Goal: Check status

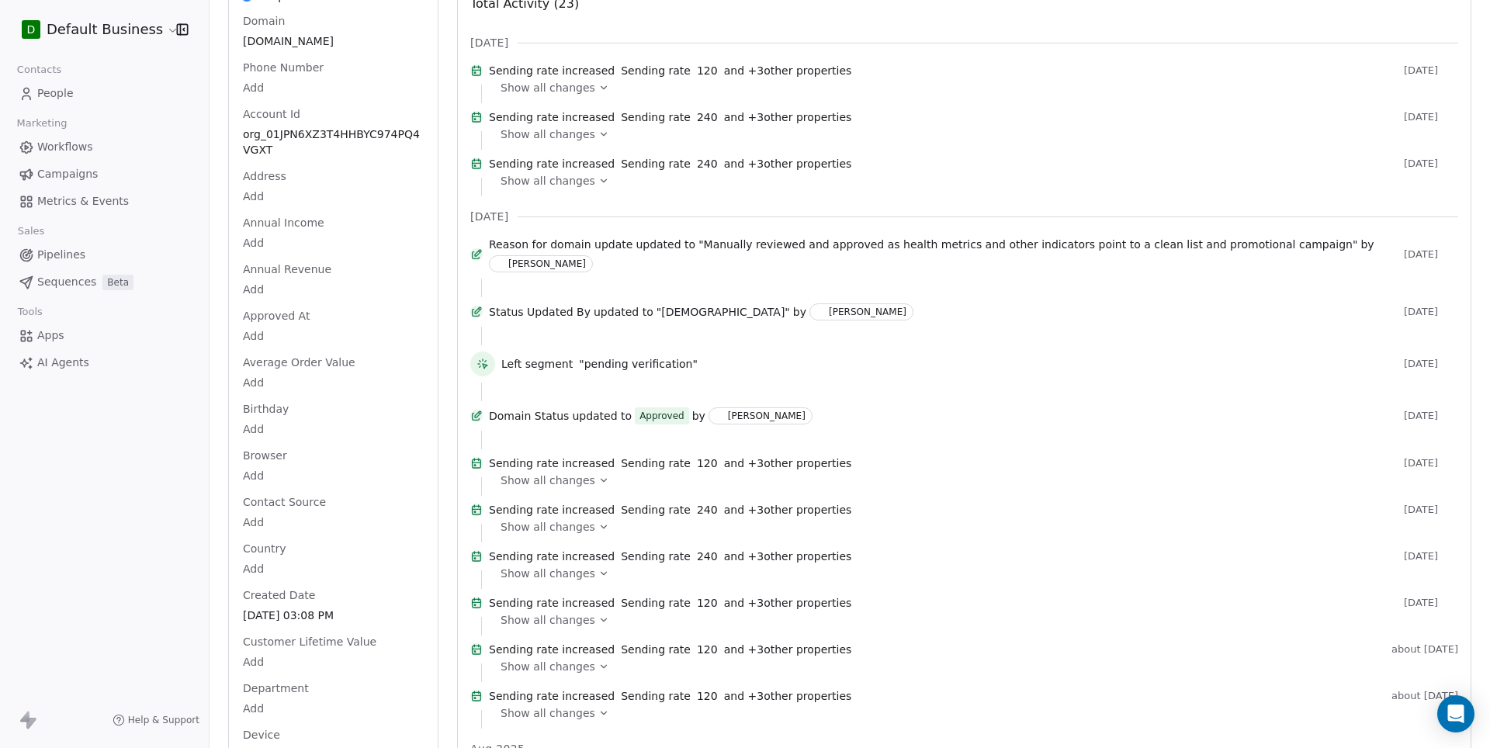
scroll to position [78, 0]
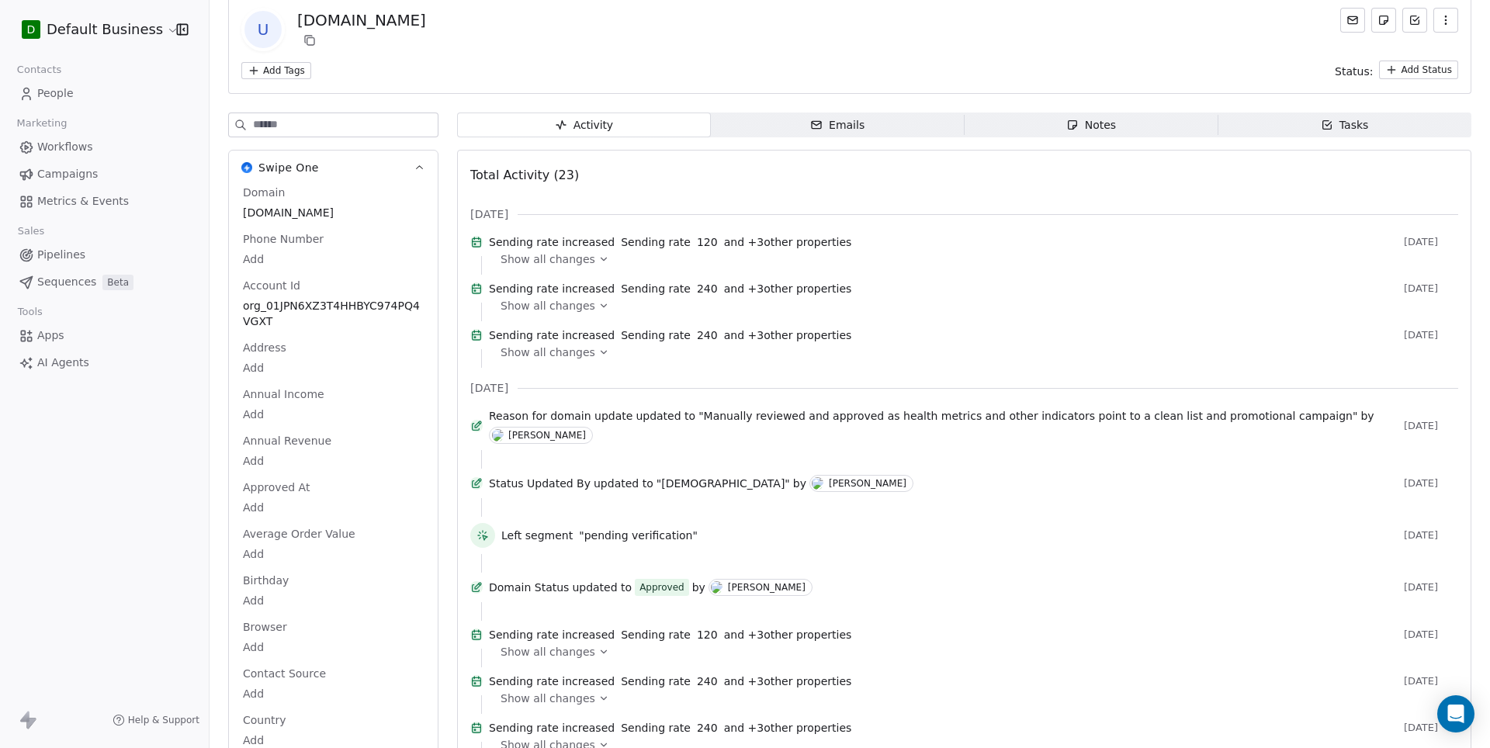
click at [366, 26] on div "[DOMAIN_NAME]" at bounding box center [361, 20] width 129 height 22
copy div "[DOMAIN_NAME] Add Tags"
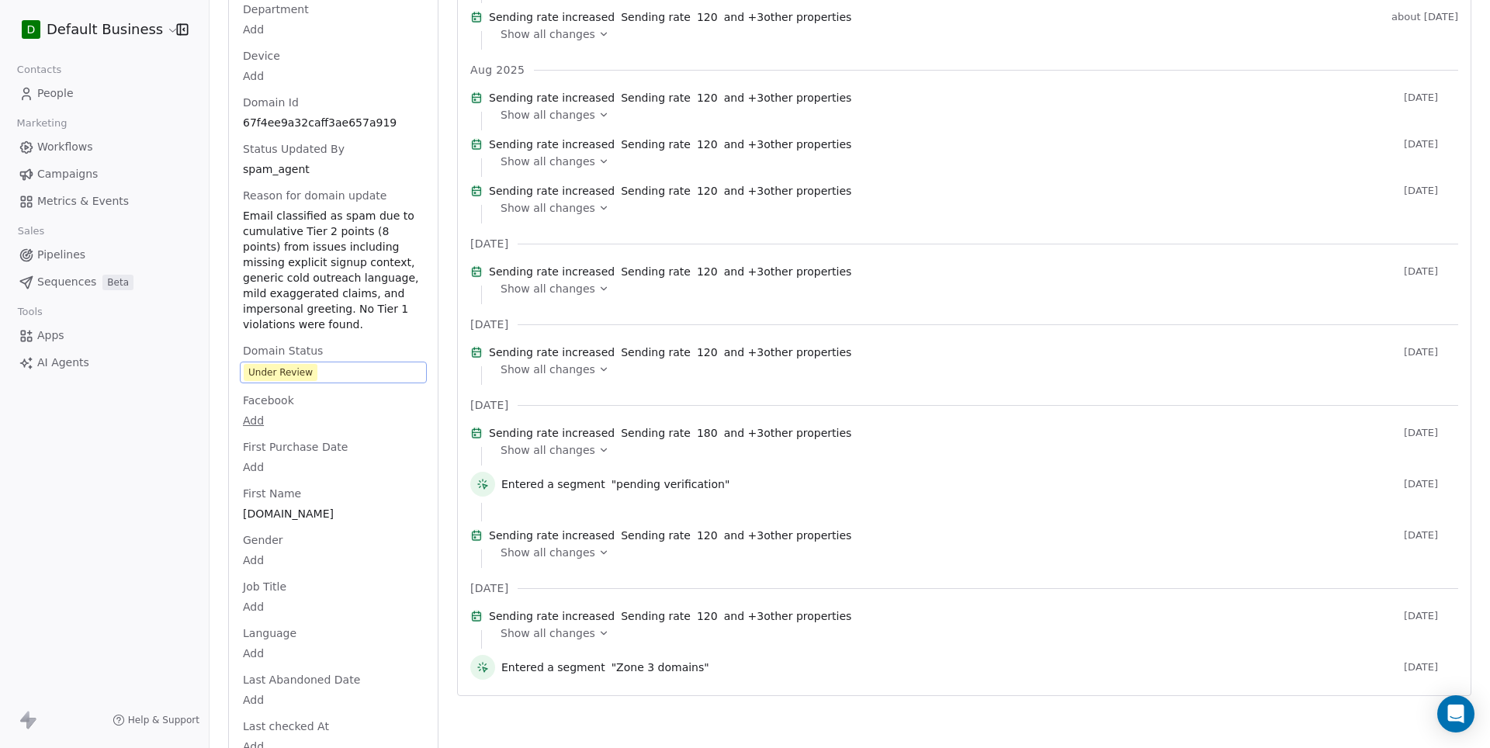
click at [345, 264] on div "Domain [DOMAIN_NAME] Phone Number Add Account Id org_01JPN6XZ3T4HHBYC974PQ4VGXT…" at bounding box center [333, 683] width 187 height 2699
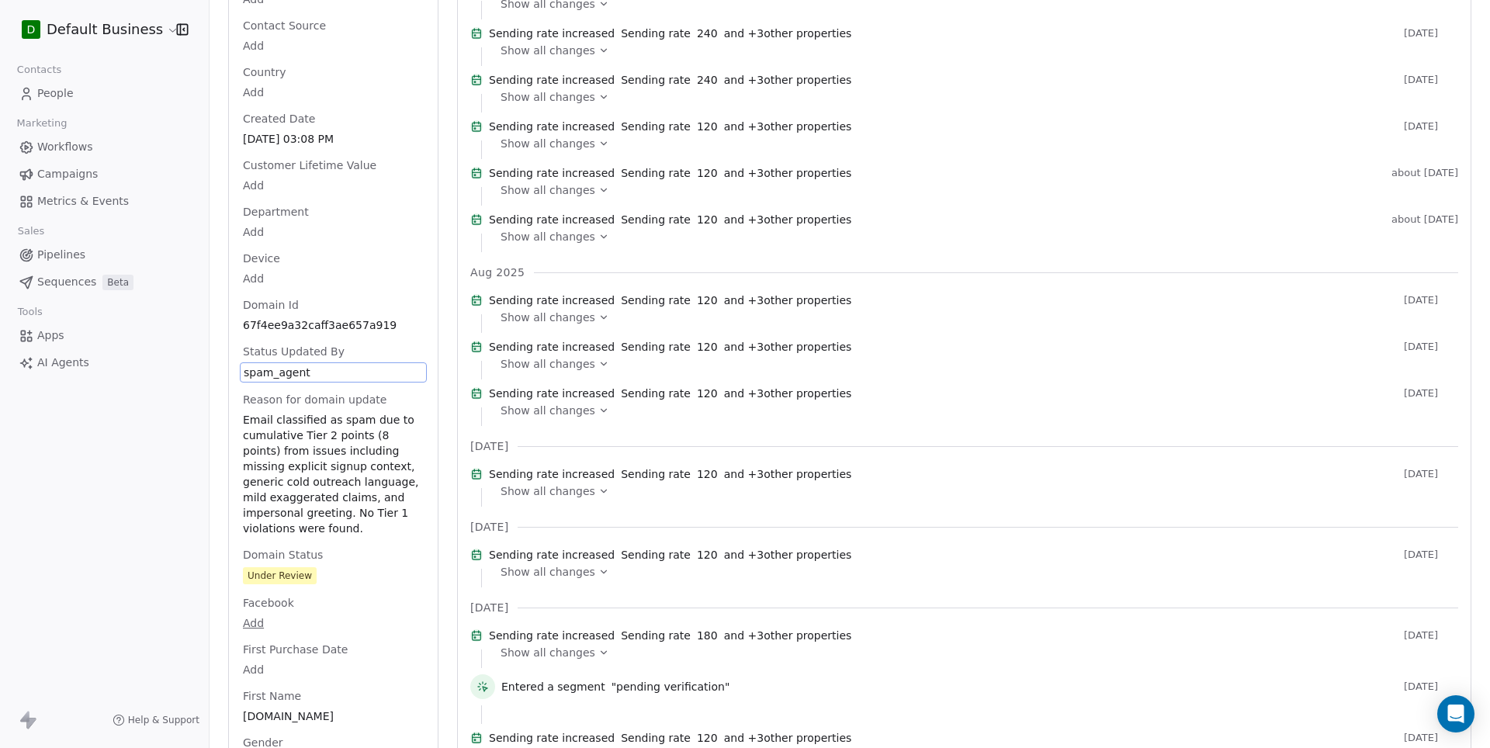
click at [321, 547] on span "Domain Status" at bounding box center [283, 555] width 86 height 16
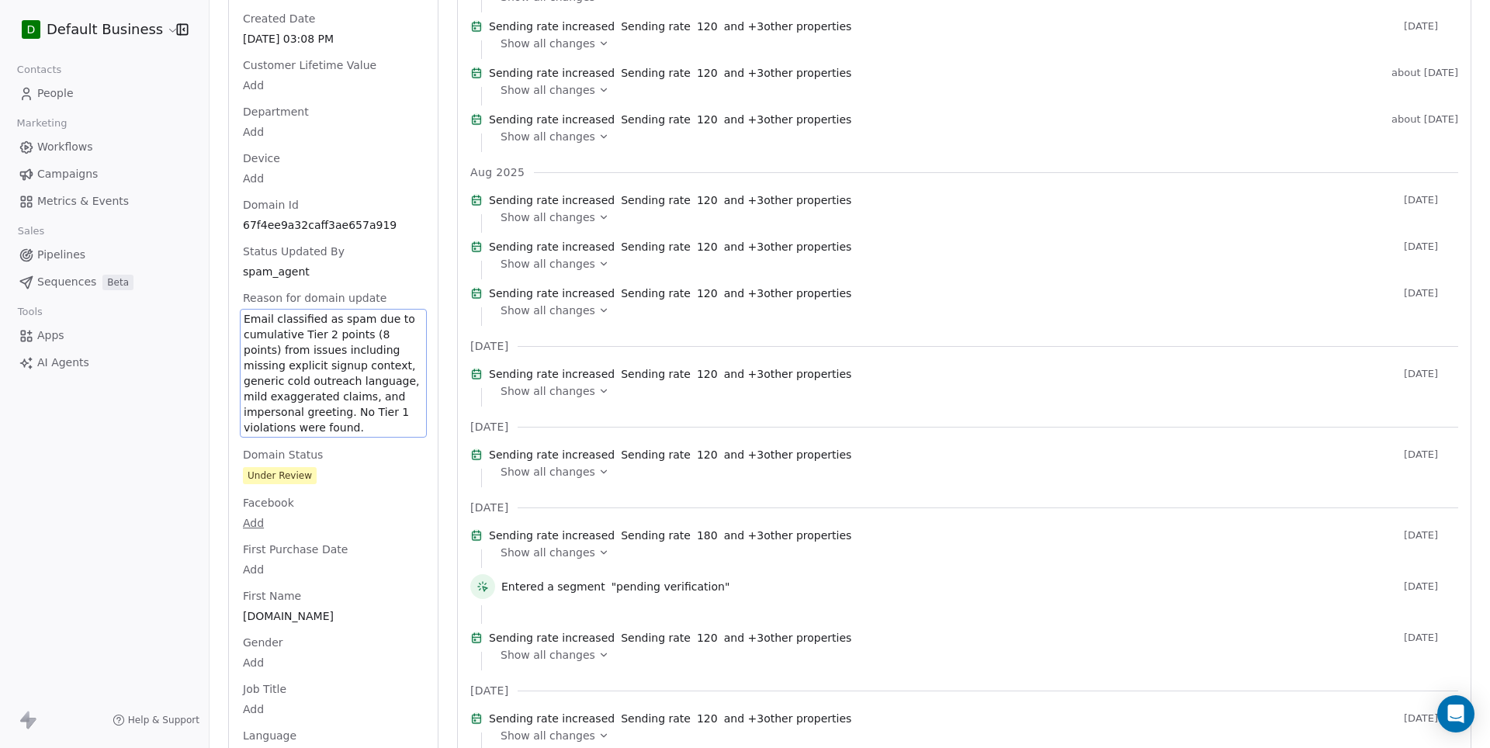
click at [336, 395] on span "Email classified as spam due to cumulative Tier 2 points (8 points) from issues…" at bounding box center [333, 373] width 179 height 124
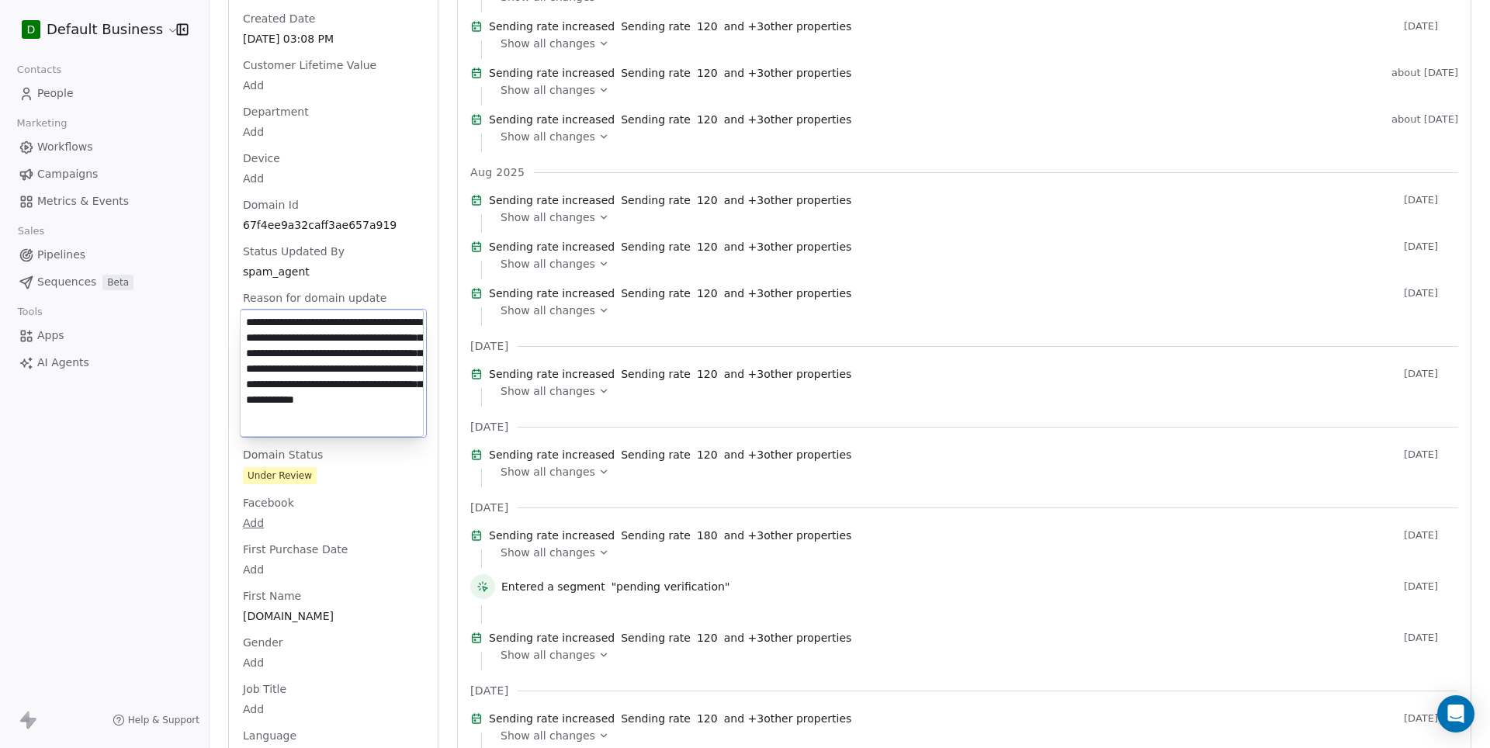
click at [336, 395] on textarea "**********" at bounding box center [332, 373] width 182 height 126
